Goal: Task Accomplishment & Management: Use online tool/utility

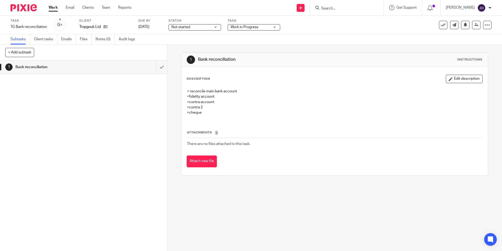
click at [330, 8] on input "Search" at bounding box center [344, 8] width 47 height 5
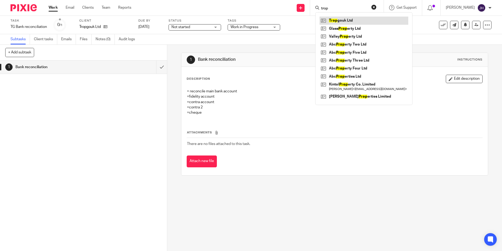
type input "trop"
click at [352, 22] on link at bounding box center [364, 21] width 89 height 8
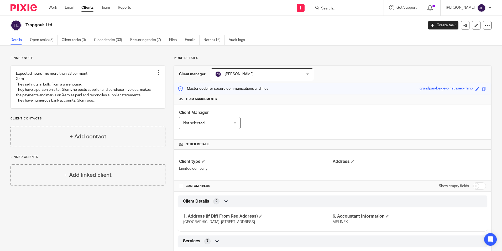
drag, startPoint x: 210, startPoint y: 39, endPoint x: 226, endPoint y: 52, distance: 21.1
click at [210, 39] on link "Notes (16)" at bounding box center [214, 40] width 21 height 10
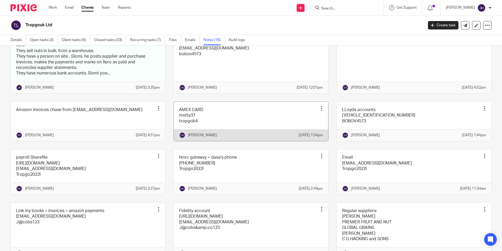
scroll to position [79, 0]
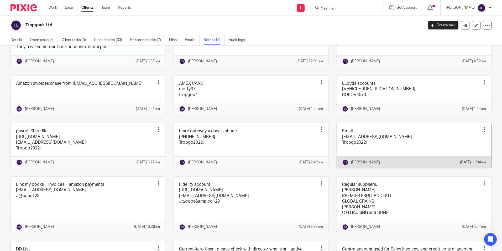
click at [376, 165] on link at bounding box center [414, 145] width 154 height 45
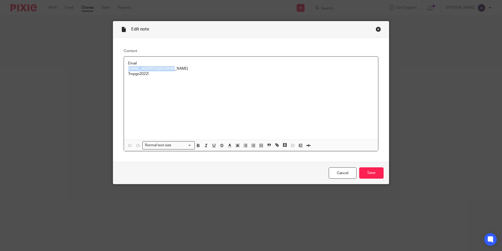
drag, startPoint x: 127, startPoint y: 69, endPoint x: 166, endPoint y: 69, distance: 39.9
click at [167, 69] on p "accounts@tropgoltd.com" at bounding box center [251, 68] width 246 height 5
copy p "accounts@tropgoltd.com"
drag, startPoint x: 126, startPoint y: 73, endPoint x: 147, endPoint y: 73, distance: 21.3
click at [147, 73] on p "Tropgo2022!" at bounding box center [251, 73] width 246 height 5
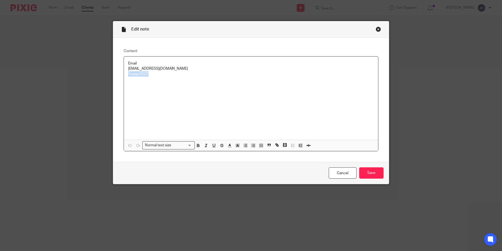
copy p "Tropgo2022!"
click at [376, 28] on div "Close this dialog window" at bounding box center [378, 29] width 5 height 5
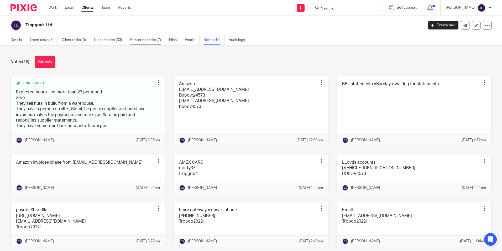
click at [147, 40] on link "Recurring tasks (7)" at bounding box center [147, 40] width 35 height 10
